Goal: Task Accomplishment & Management: Manage account settings

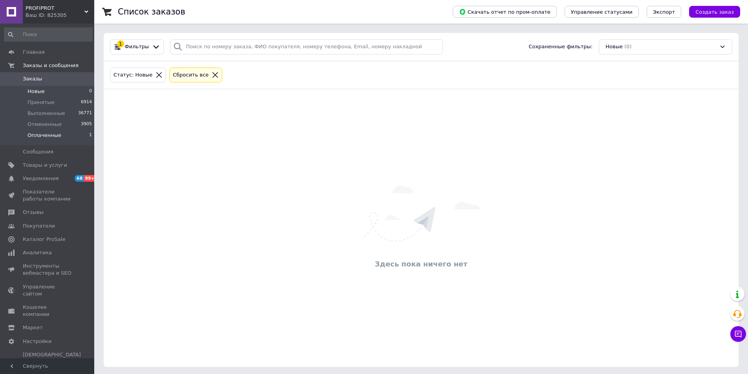
click at [46, 139] on li "Оплаченные 1" at bounding box center [48, 137] width 97 height 15
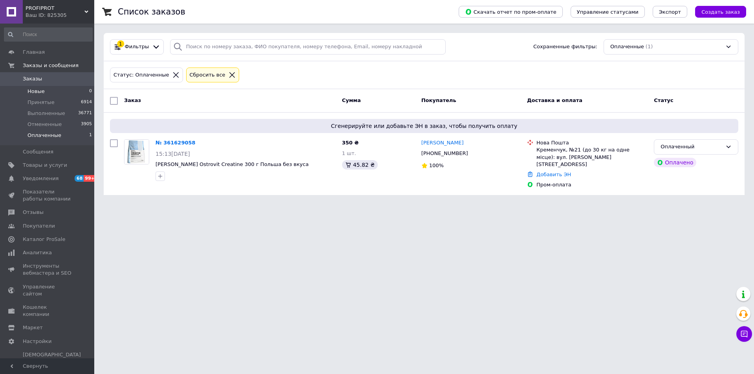
click at [50, 88] on li "Новые 0" at bounding box center [48, 91] width 97 height 11
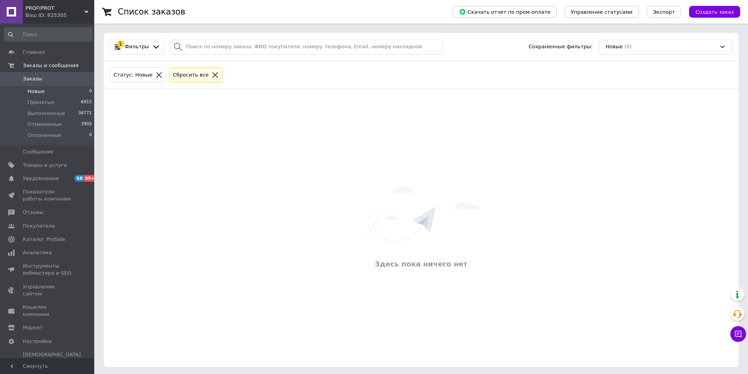
click at [212, 74] on icon at bounding box center [214, 74] width 5 height 5
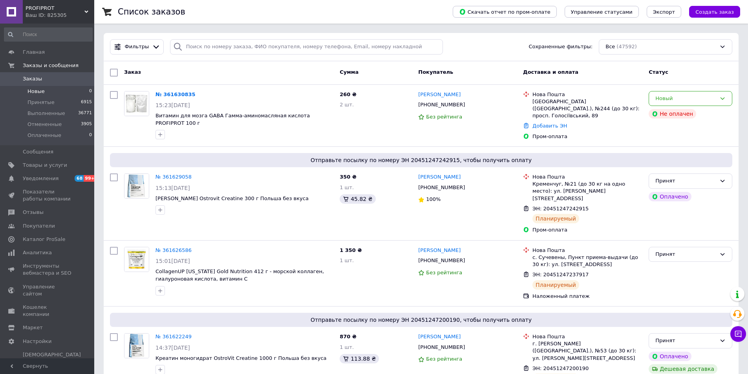
click at [43, 91] on li "Новые 0" at bounding box center [48, 91] width 97 height 11
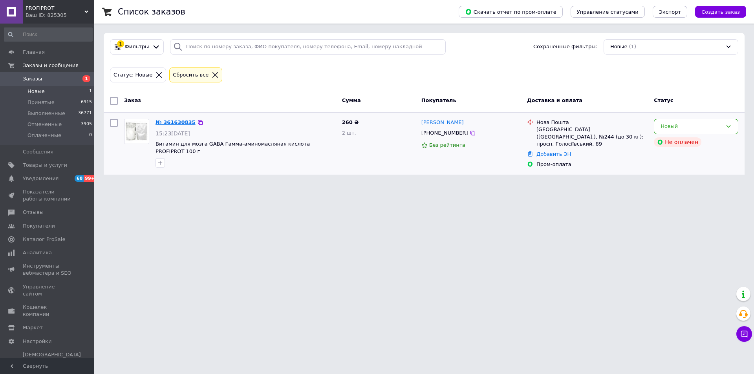
click at [174, 121] on link "№ 361630835" at bounding box center [175, 122] width 40 height 6
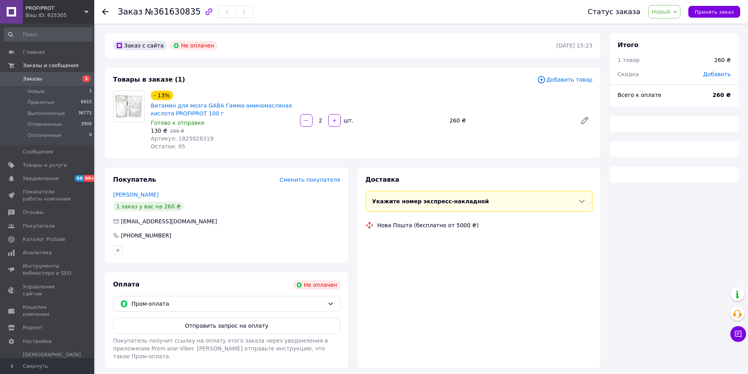
scroll to position [21, 0]
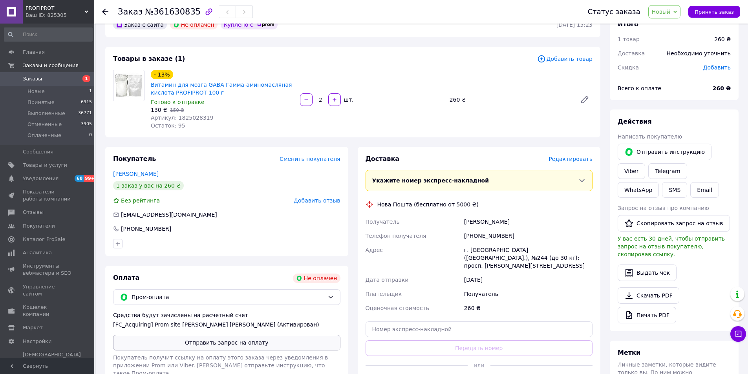
click at [234, 344] on button "Отправить запрос на оплату" at bounding box center [226, 343] width 227 height 16
click at [41, 91] on span "Новые" at bounding box center [35, 91] width 17 height 7
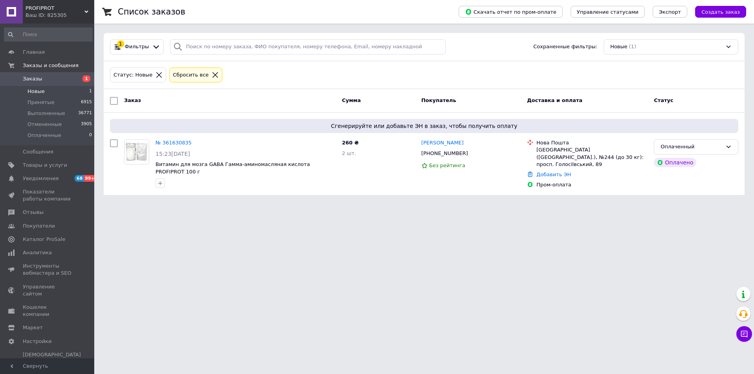
click at [42, 92] on span "Новые" at bounding box center [35, 91] width 17 height 7
click at [28, 91] on span "Новые" at bounding box center [35, 91] width 17 height 7
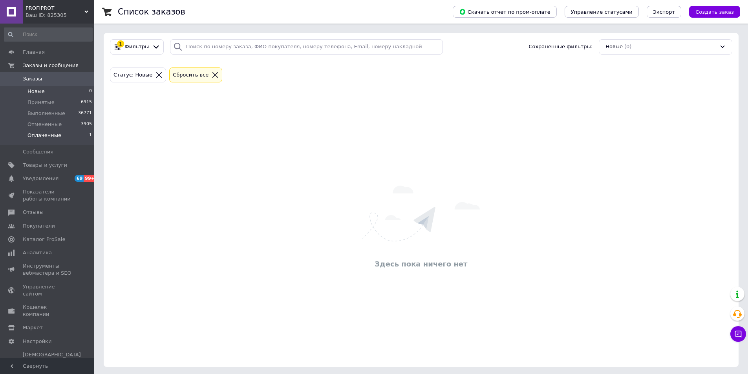
click at [58, 134] on li "Оплаченные 1" at bounding box center [48, 137] width 97 height 15
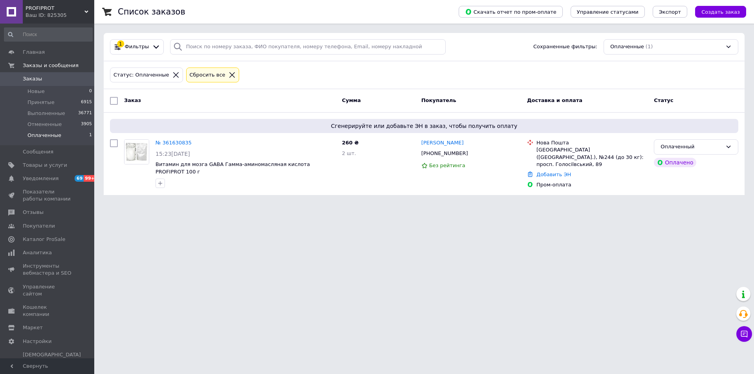
click at [229, 75] on icon at bounding box center [232, 74] width 7 height 7
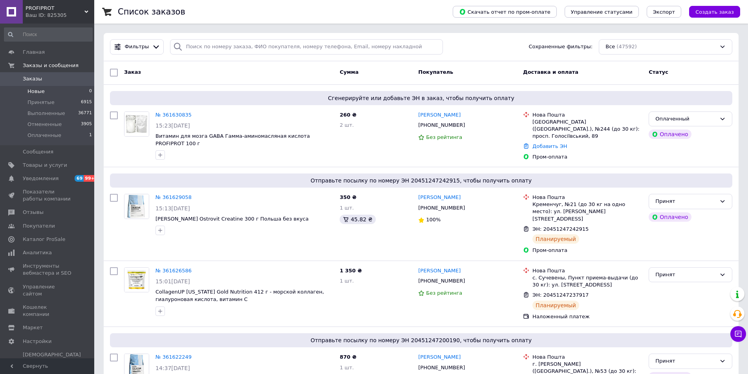
click at [43, 93] on li "Новые 0" at bounding box center [48, 91] width 97 height 11
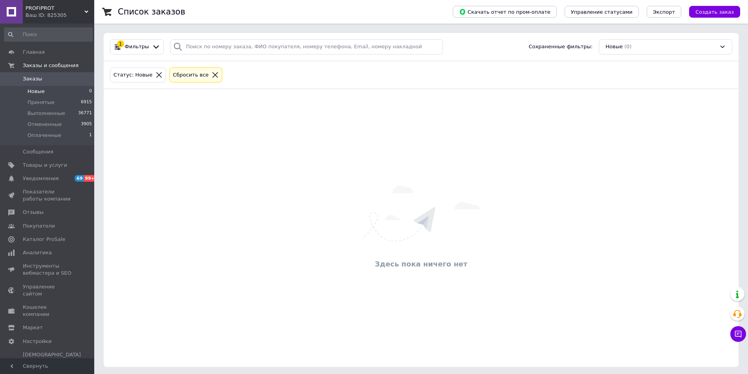
click at [41, 96] on li "Новые 0" at bounding box center [48, 91] width 97 height 11
click at [212, 78] on icon at bounding box center [215, 74] width 7 height 7
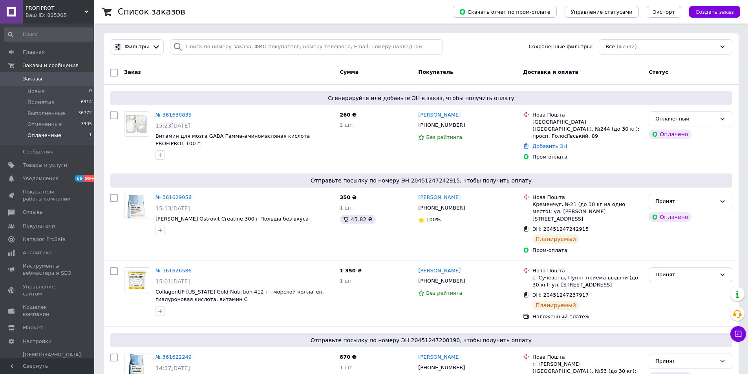
click at [58, 133] on li "Оплаченные 1" at bounding box center [48, 137] width 97 height 15
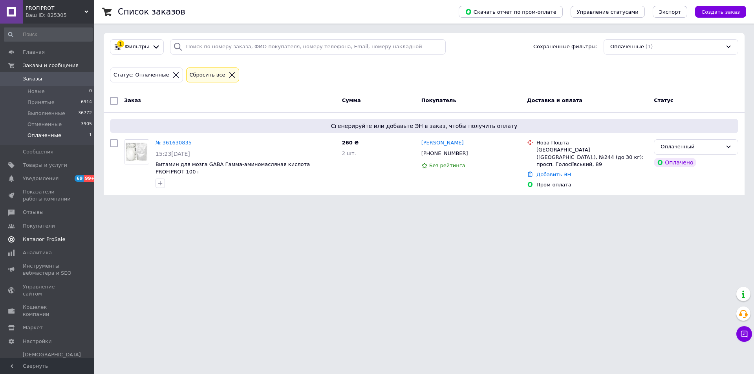
click at [40, 239] on span "Каталог ProSale" at bounding box center [44, 239] width 42 height 7
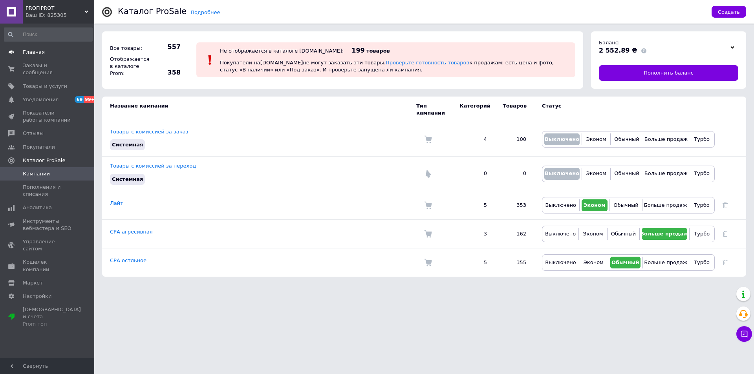
click at [33, 51] on span "Главная" at bounding box center [34, 52] width 22 height 7
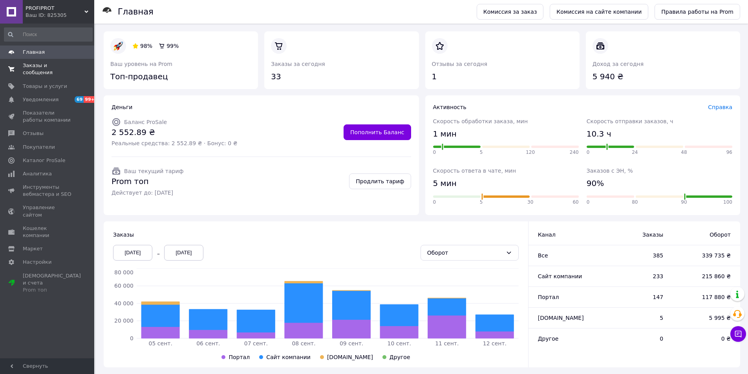
click at [61, 64] on span "Заказы и сообщения" at bounding box center [48, 69] width 50 height 14
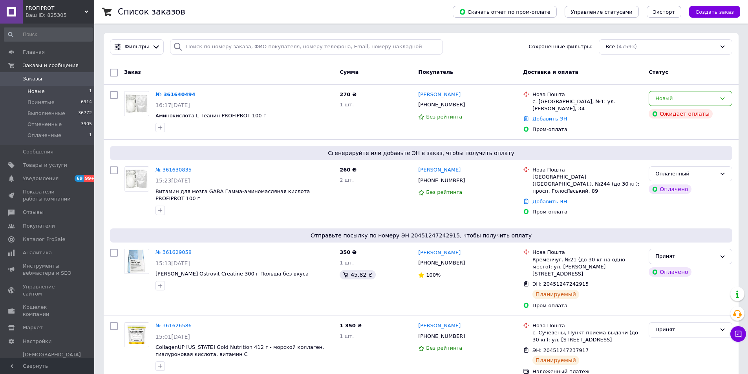
click at [44, 90] on li "Новые 1" at bounding box center [48, 91] width 97 height 11
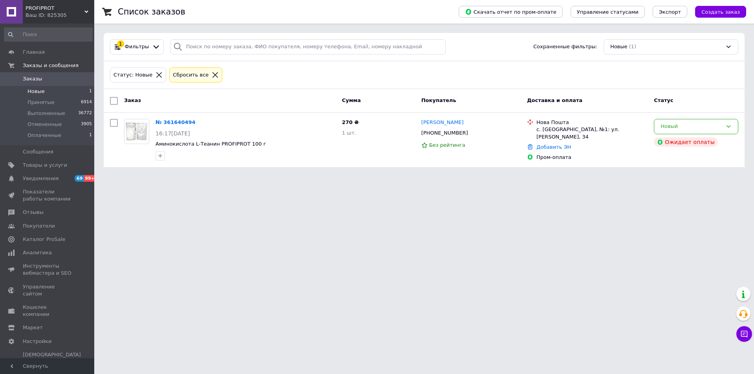
click at [42, 89] on span "Новые" at bounding box center [35, 91] width 17 height 7
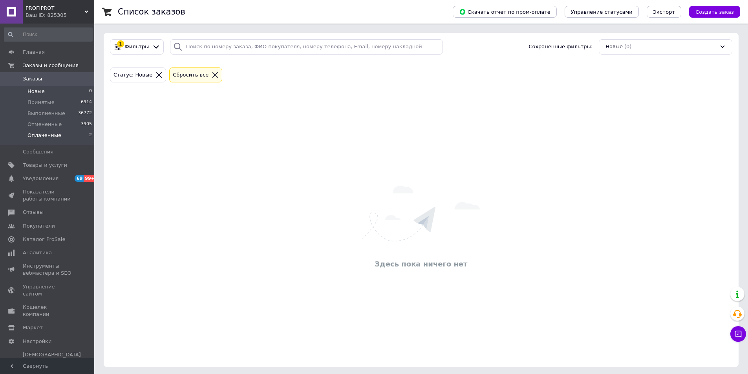
click at [59, 136] on li "Оплаченные 2" at bounding box center [48, 137] width 97 height 15
click at [229, 78] on icon at bounding box center [232, 74] width 7 height 7
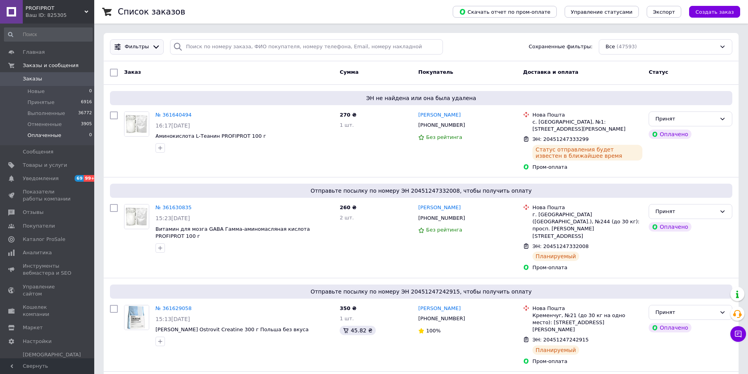
click at [150, 46] on div at bounding box center [155, 47] width 11 height 8
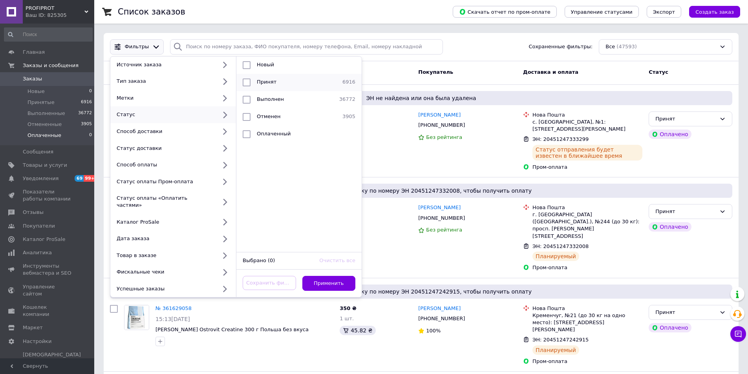
click at [284, 79] on div "Принят" at bounding box center [297, 83] width 86 height 8
checkbox input "true"
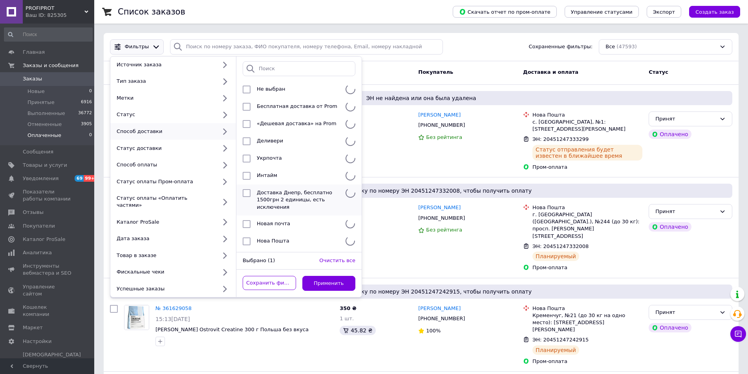
scroll to position [91, 0]
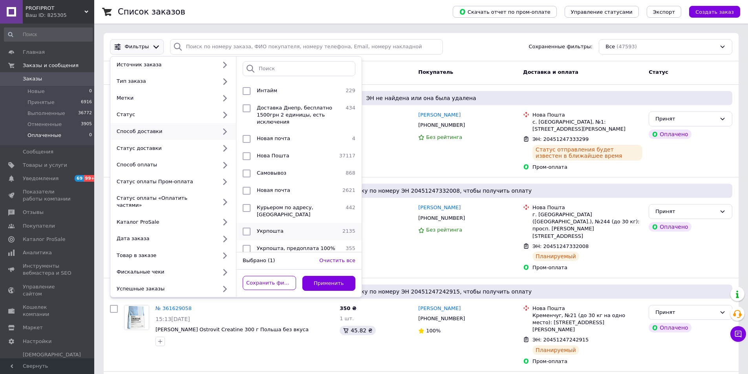
click at [262, 223] on li "Укрпошта 2135" at bounding box center [298, 231] width 125 height 17
checkbox input "true"
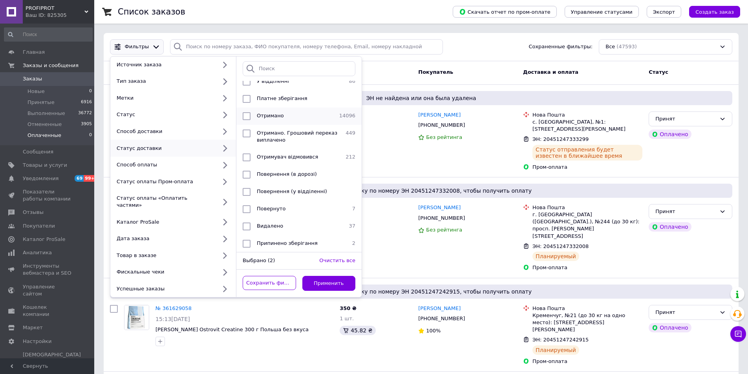
scroll to position [0, 0]
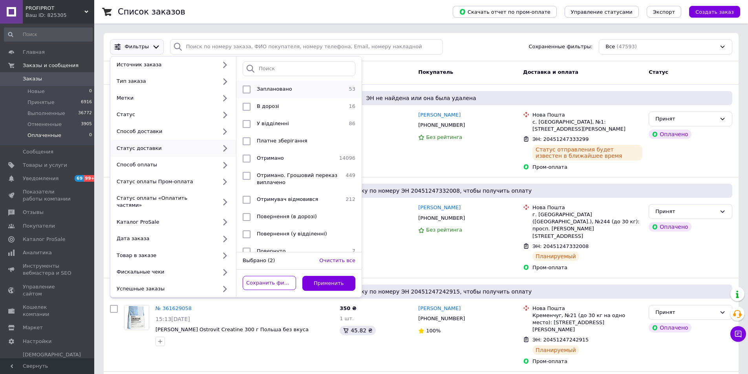
click at [291, 93] on div "Заплановано" at bounding box center [298, 90] width 89 height 8
checkbox input "true"
click at [322, 283] on button "Применить" at bounding box center [328, 283] width 53 height 15
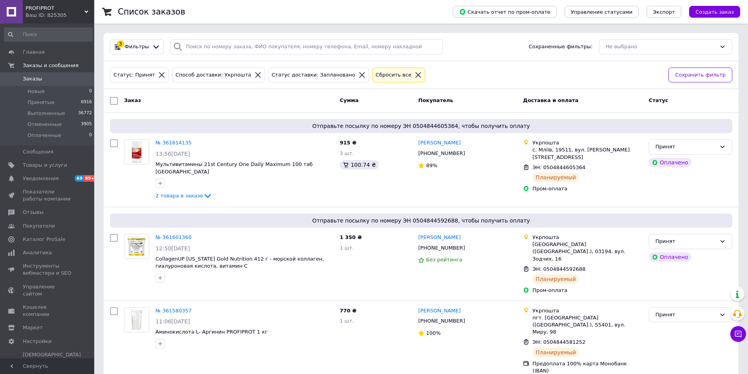
click at [113, 102] on input "checkbox" at bounding box center [114, 101] width 8 height 8
checkbox input "true"
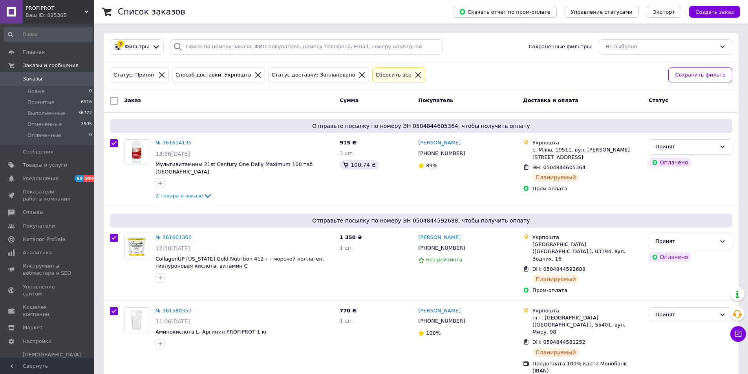
checkbox input "true"
click at [113, 102] on input "checkbox" at bounding box center [115, 101] width 5 height 5
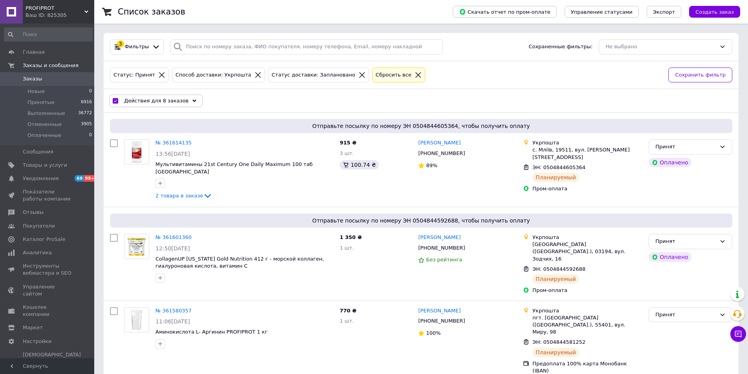
checkbox input "false"
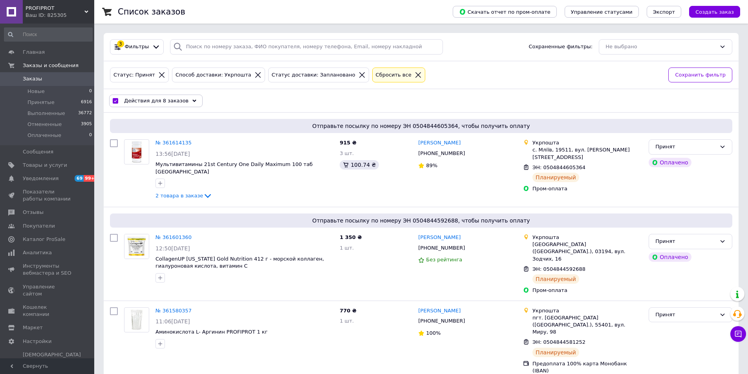
checkbox input "false"
click at [113, 102] on input "checkbox" at bounding box center [114, 101] width 8 height 8
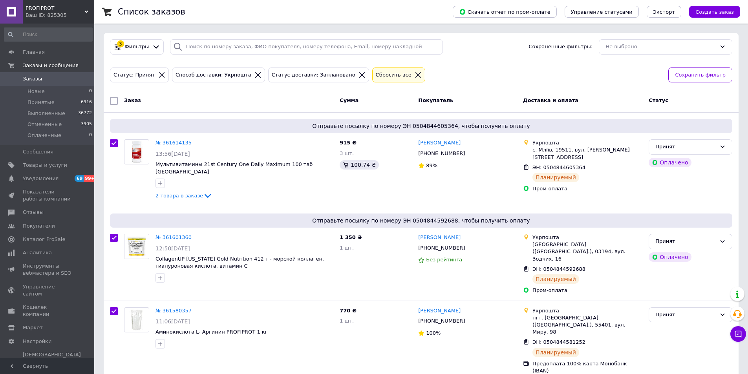
checkbox input "true"
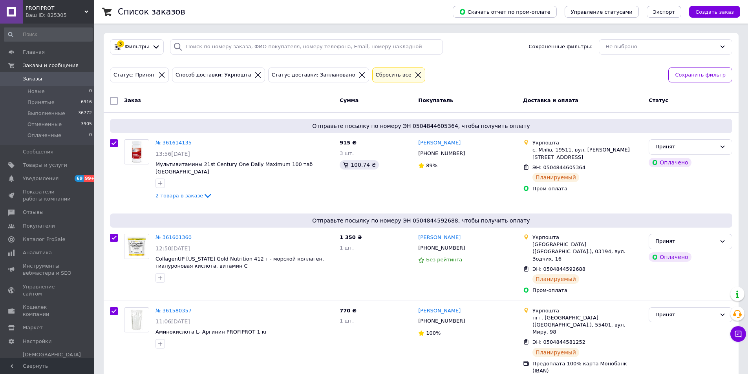
checkbox input "true"
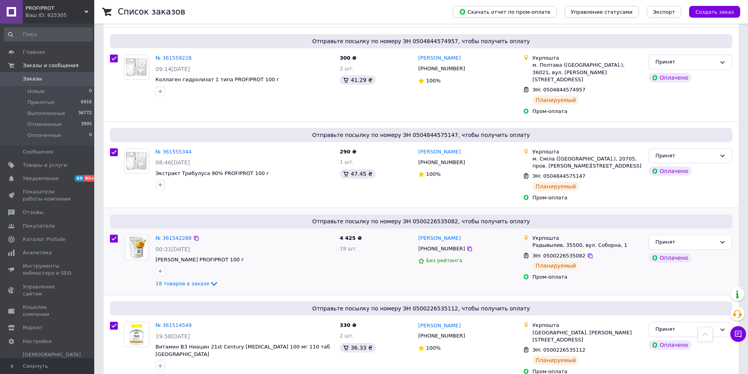
scroll to position [389, 0]
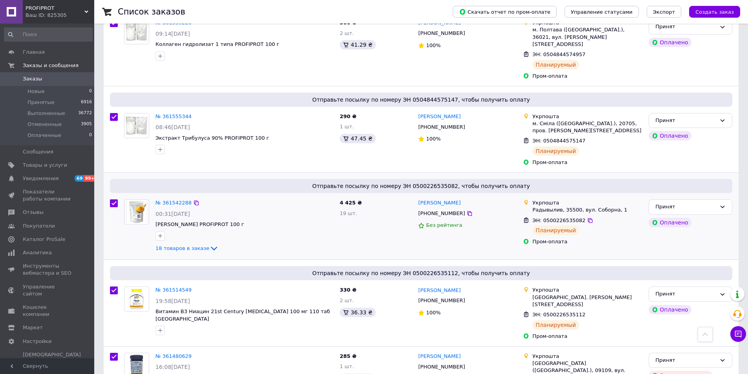
click at [110, 199] on input "checkbox" at bounding box center [114, 203] width 8 height 8
checkbox input "false"
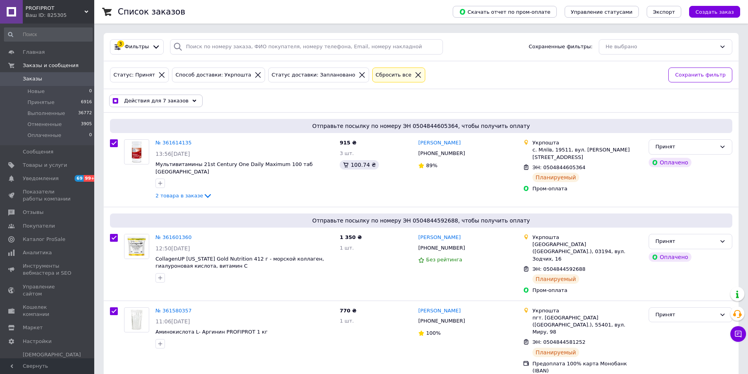
click at [163, 106] on div "Действия для 7 заказов" at bounding box center [155, 101] width 93 height 13
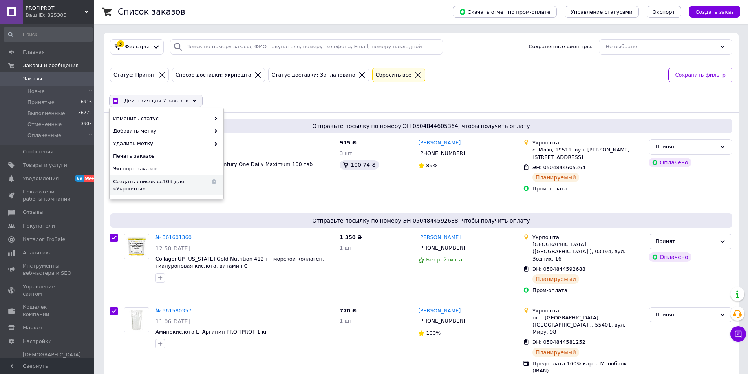
click at [154, 180] on span "Создать список ф.103 для «Укрпочты»" at bounding box center [161, 185] width 97 height 14
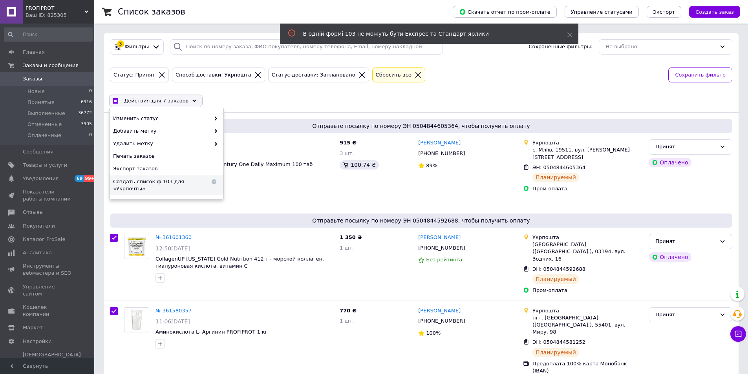
click at [293, 102] on div "Действия для 7 заказов Выбрать все 8 заказов Выбраны все 8 заказов Отменить выб…" at bounding box center [421, 101] width 632 height 20
checkbox input "true"
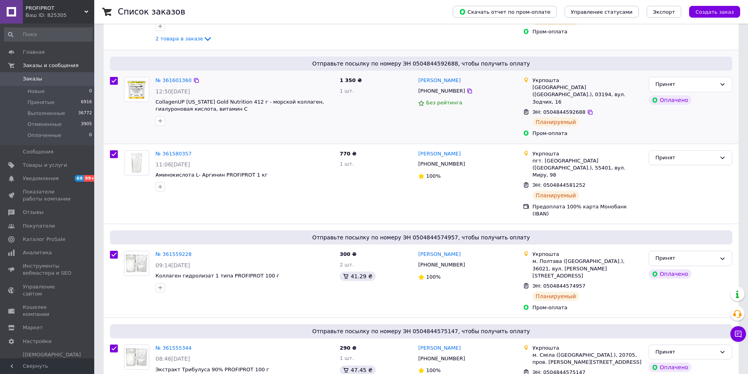
scroll to position [196, 0]
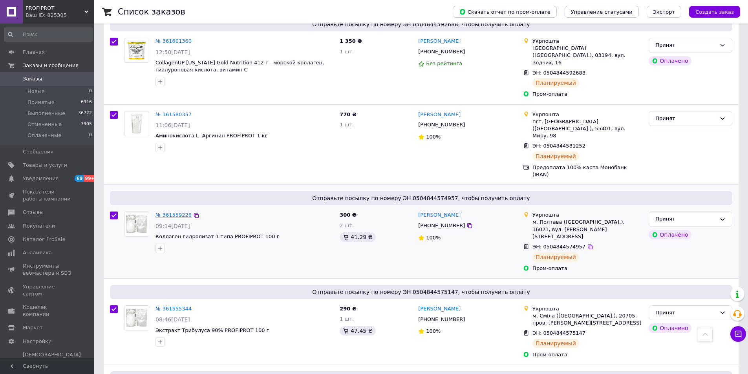
drag, startPoint x: 163, startPoint y: 185, endPoint x: 260, endPoint y: 165, distance: 99.0
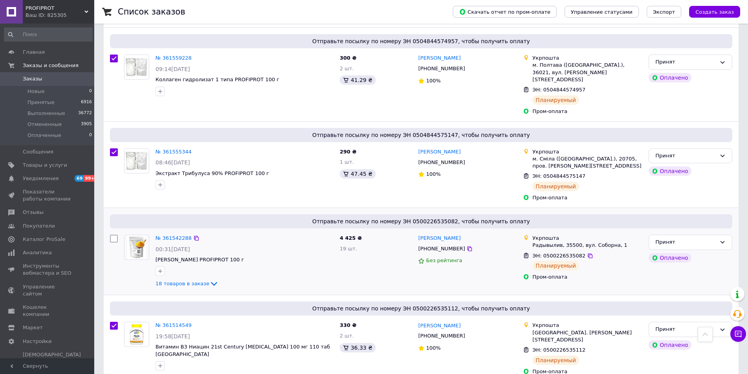
scroll to position [389, 0]
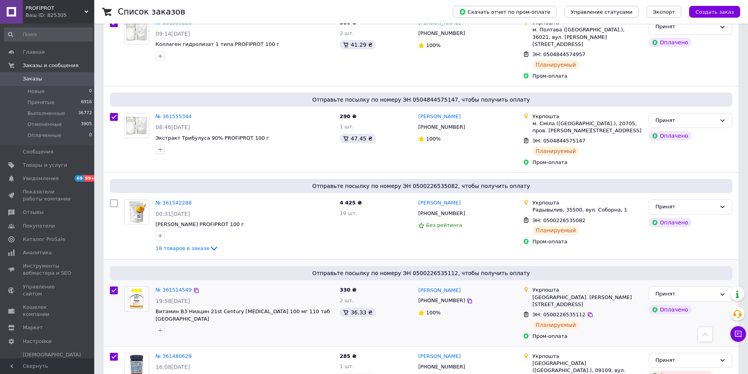
click at [116, 287] on input "checkbox" at bounding box center [114, 291] width 8 height 8
checkbox input "false"
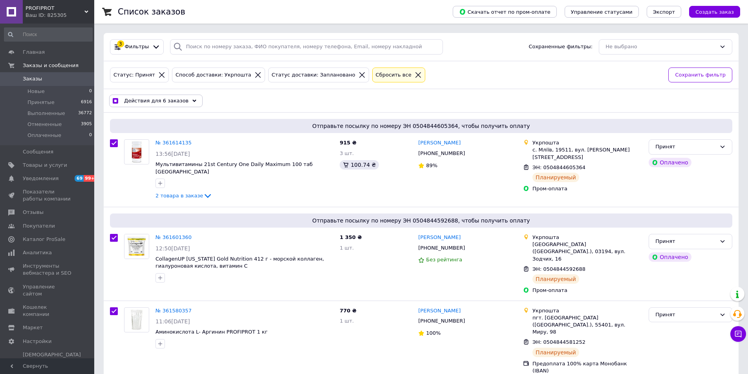
click at [166, 102] on span "Действия для 6 заказов" at bounding box center [156, 100] width 64 height 7
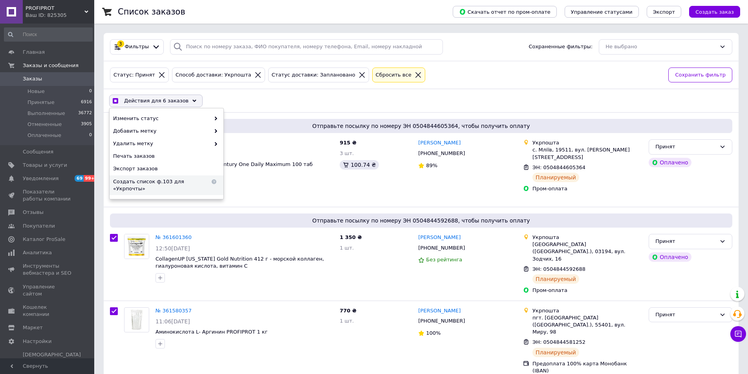
click at [173, 186] on div "Создать список ф.103 для «Укрпочты»" at bounding box center [167, 186] width 114 height 20
checkbox input "true"
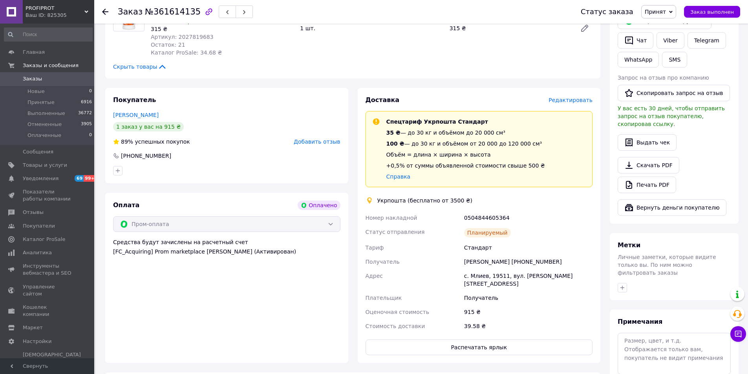
scroll to position [32, 0]
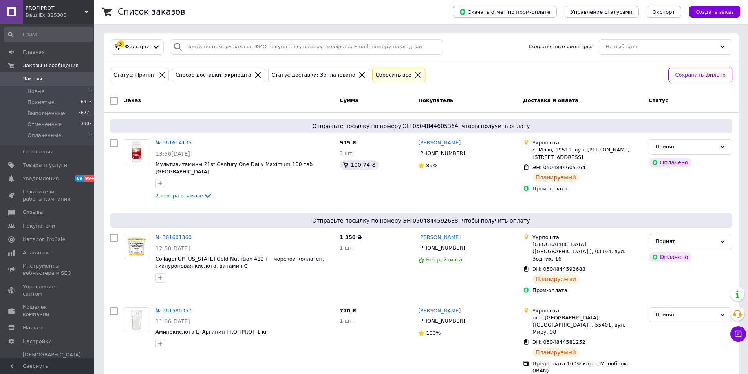
scroll to position [389, 0]
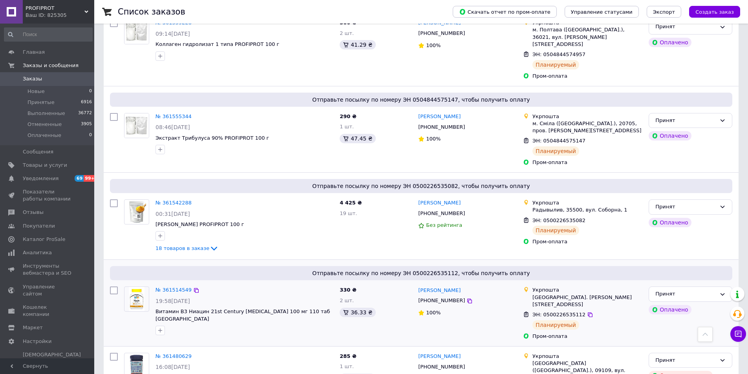
click at [115, 287] on input "checkbox" at bounding box center [114, 291] width 8 height 8
checkbox input "true"
click at [112, 199] on input "checkbox" at bounding box center [114, 203] width 8 height 8
checkbox input "true"
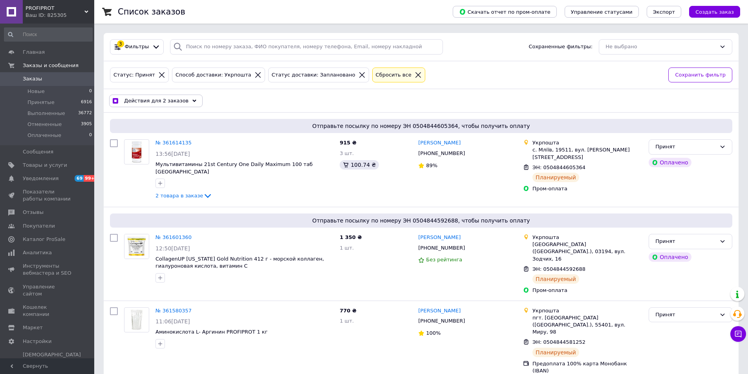
click at [170, 104] on span "Действия для 2 заказов" at bounding box center [156, 100] width 64 height 7
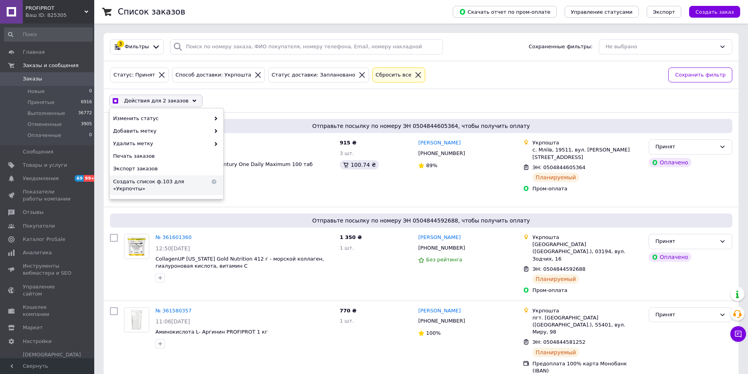
click at [180, 179] on span "Создать список ф.103 для «Укрпочты»" at bounding box center [161, 185] width 97 height 14
checkbox input "true"
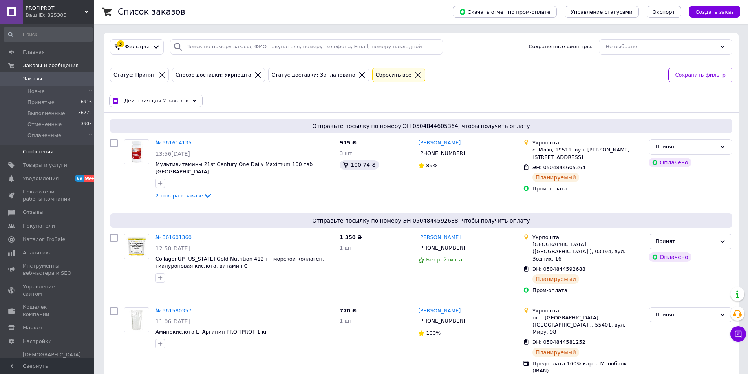
click at [31, 152] on span "Сообщения" at bounding box center [38, 151] width 31 height 7
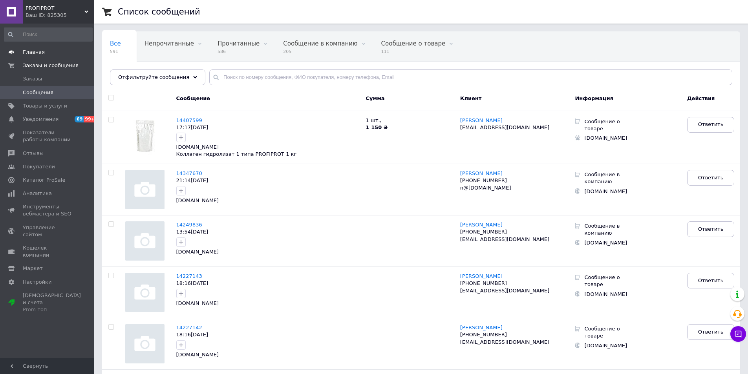
click at [29, 52] on span "Главная" at bounding box center [34, 52] width 22 height 7
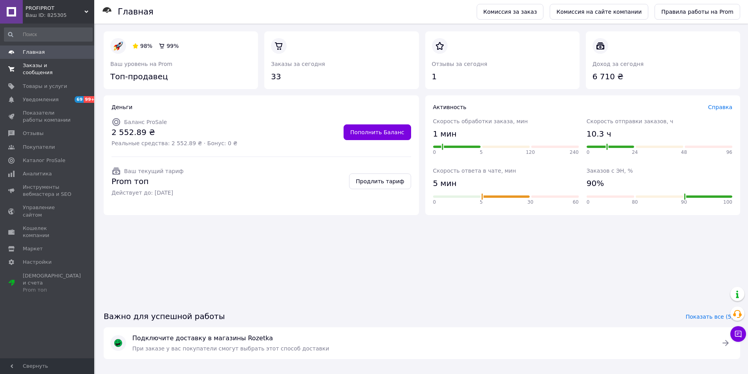
click at [58, 68] on span "Заказы и сообщения" at bounding box center [48, 69] width 50 height 14
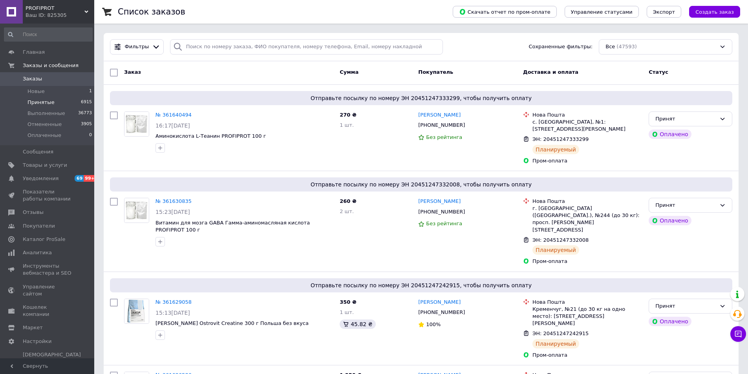
click at [44, 97] on li "Принятые 6915" at bounding box center [48, 102] width 97 height 11
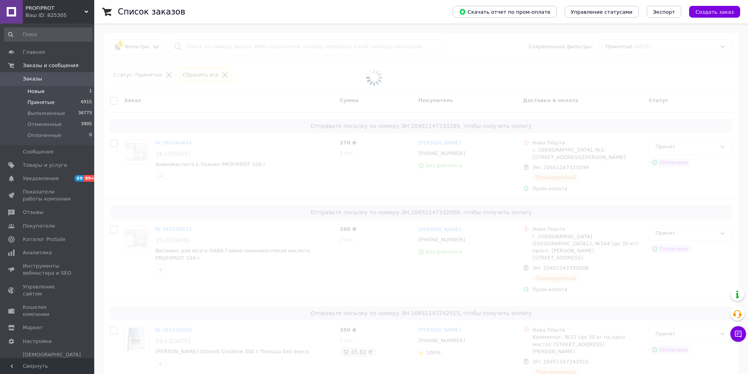
click at [48, 90] on li "Новые 1" at bounding box center [48, 91] width 97 height 11
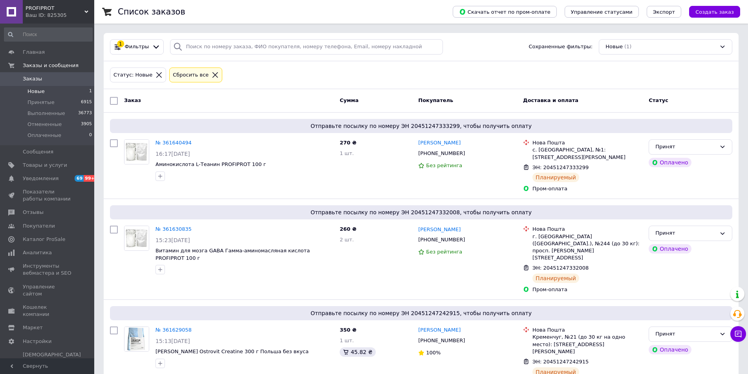
click at [26, 92] on li "Новые 1" at bounding box center [48, 91] width 97 height 11
click at [45, 92] on li "Новые 1" at bounding box center [48, 91] width 97 height 11
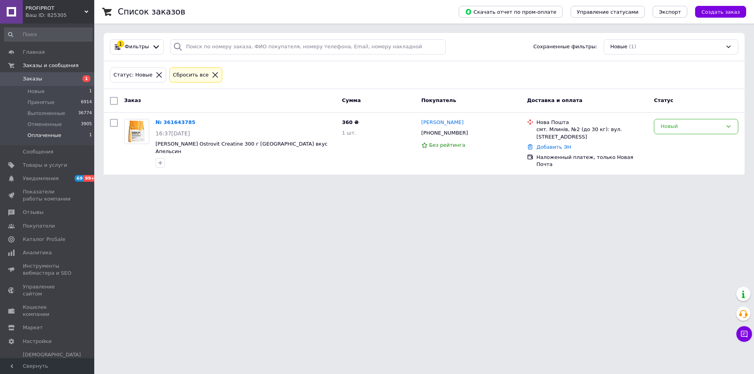
click at [55, 139] on li "Оплаченные 1" at bounding box center [48, 137] width 97 height 15
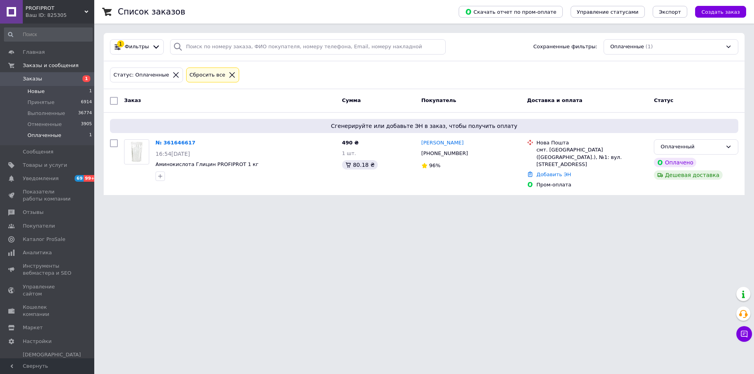
click at [40, 93] on span "Новые" at bounding box center [35, 91] width 17 height 7
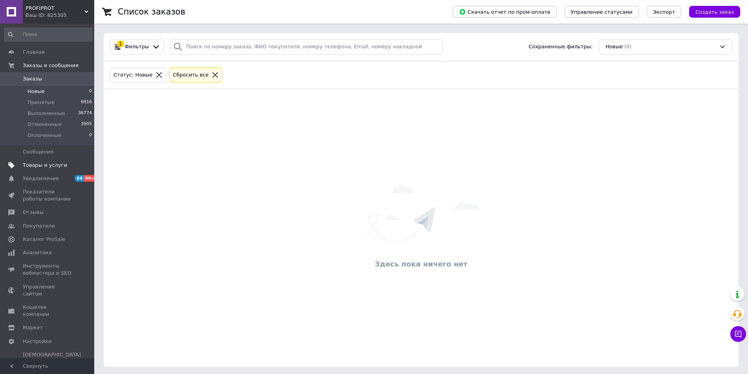
click at [36, 166] on span "Товары и услуги" at bounding box center [45, 165] width 44 height 7
